Goal: Find specific page/section

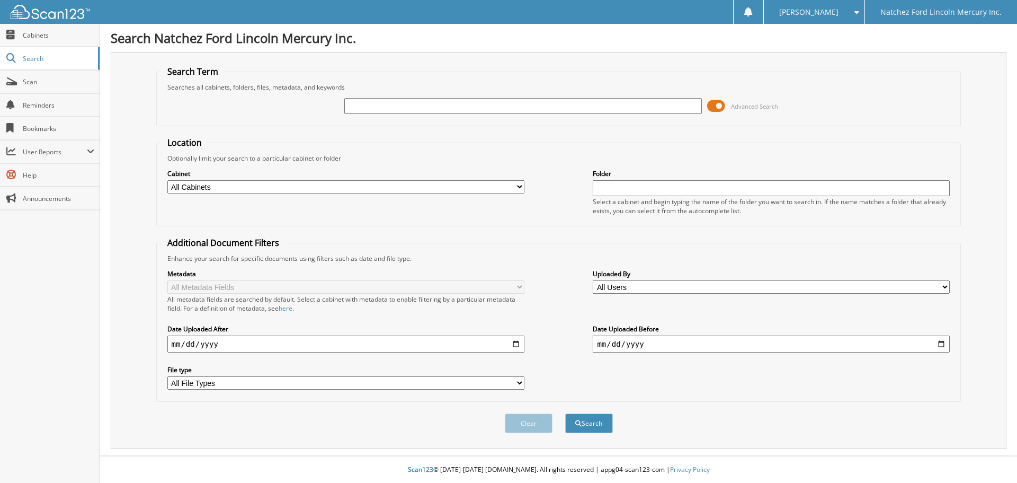
click at [374, 102] on input "text" at bounding box center [522, 106] width 357 height 16
type input "NL1642"
click at [565, 413] on button "Search" at bounding box center [589, 423] width 48 height 20
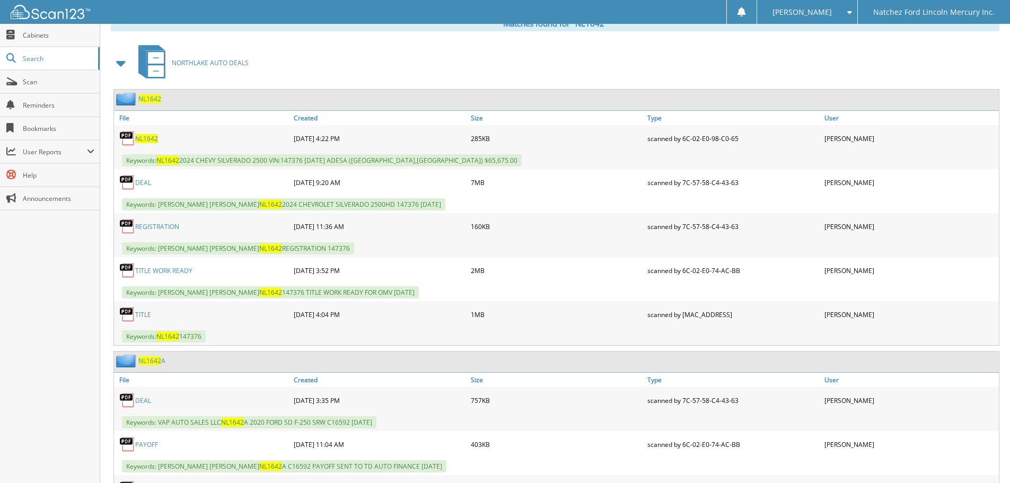
scroll to position [288, 0]
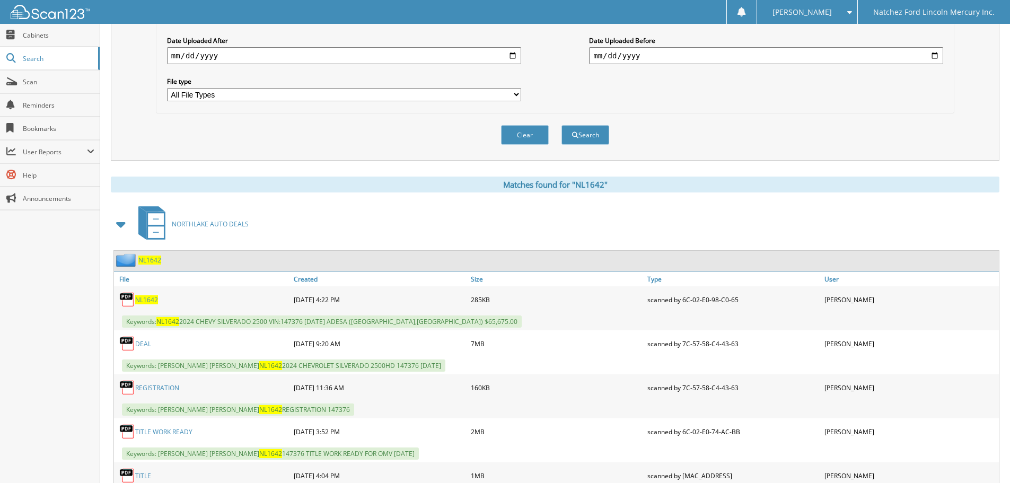
click at [153, 255] on div "NL1642" at bounding box center [137, 259] width 47 height 13
click at [153, 257] on span "NL1642" at bounding box center [149, 259] width 23 height 9
